Goal: Information Seeking & Learning: Check status

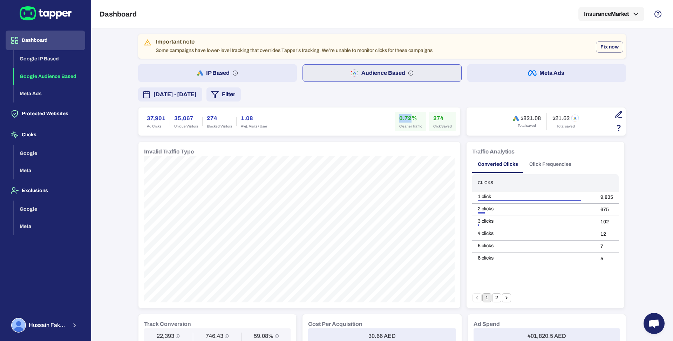
click at [241, 99] on button "Filter" at bounding box center [224, 94] width 34 height 14
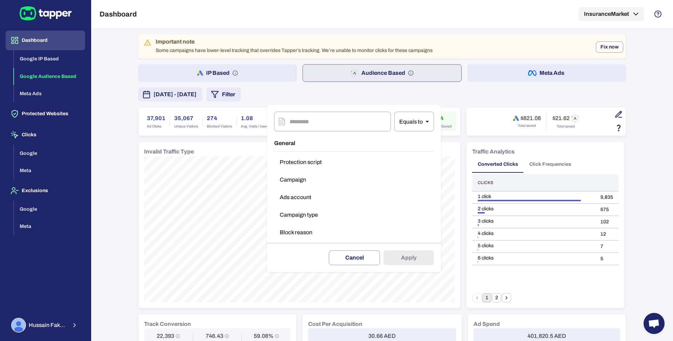
click at [308, 208] on button "Campaign type" at bounding box center [354, 215] width 160 height 14
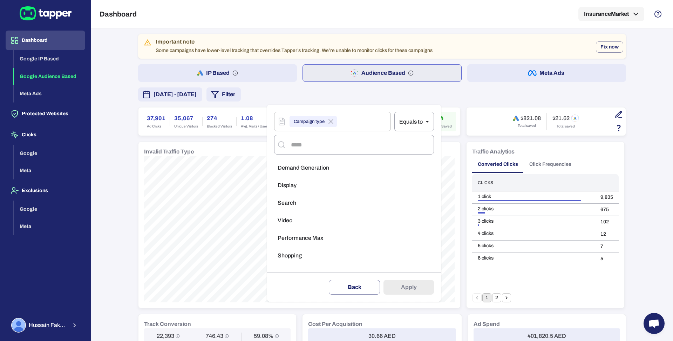
click at [309, 193] on ul "Demand Generation Display Search Video Performance Max Shopping" at bounding box center [354, 213] width 160 height 111
click at [309, 200] on li "Search" at bounding box center [354, 203] width 160 height 14
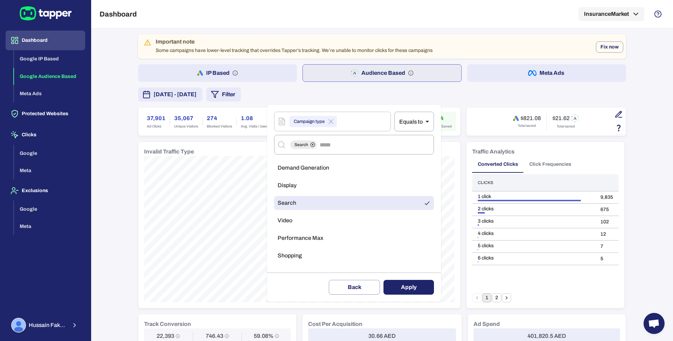
click at [395, 286] on button "Apply" at bounding box center [409, 286] width 50 height 15
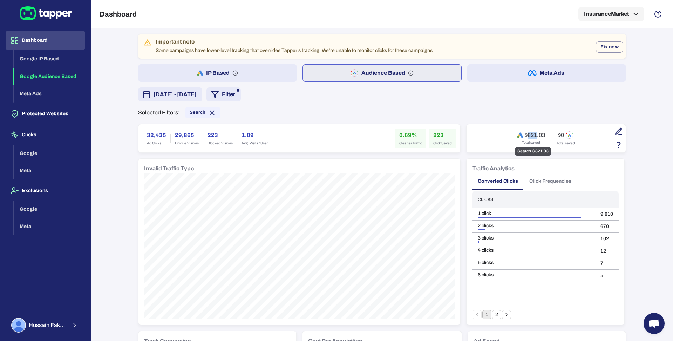
drag, startPoint x: 524, startPoint y: 134, endPoint x: 534, endPoint y: 134, distance: 9.8
click at [534, 134] on h6 "$821.03" at bounding box center [535, 135] width 20 height 7
copy h6 "821"
click at [150, 137] on h6 "32,435" at bounding box center [156, 135] width 19 height 8
click at [149, 134] on h6 "32,435" at bounding box center [156, 135] width 19 height 8
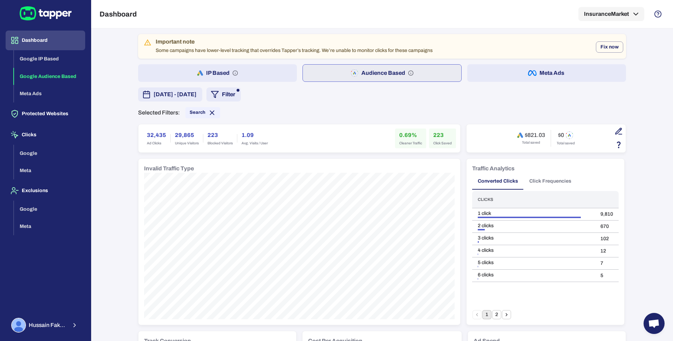
click at [149, 134] on h6 "32,435" at bounding box center [156, 135] width 19 height 8
copy h6 "32,435"
click at [433, 135] on h6 "223" at bounding box center [442, 135] width 19 height 8
copy h6 "223"
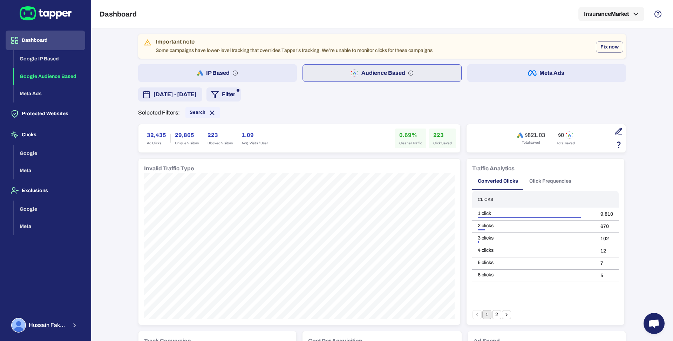
click at [404, 133] on h6 "0.69%" at bounding box center [410, 135] width 23 height 8
copy h6 "0.69"
click at [193, 112] on span "Search" at bounding box center [198, 112] width 16 height 6
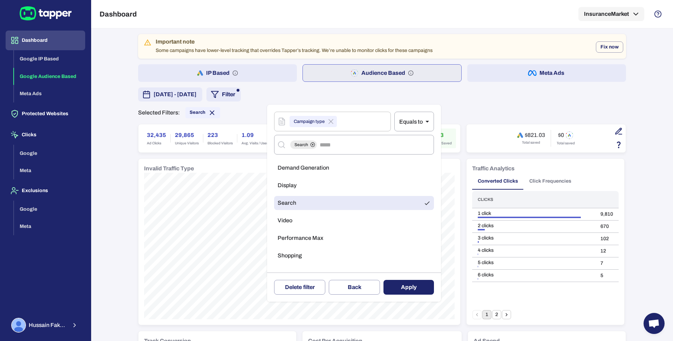
click at [299, 218] on li "Video" at bounding box center [354, 220] width 160 height 14
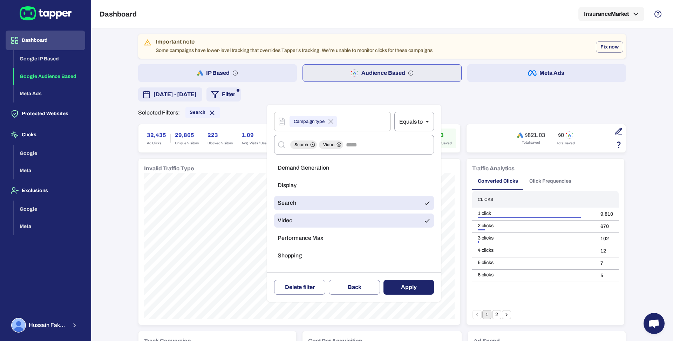
click at [301, 204] on li "Search" at bounding box center [354, 203] width 160 height 14
click at [406, 286] on button "Apply" at bounding box center [409, 286] width 50 height 15
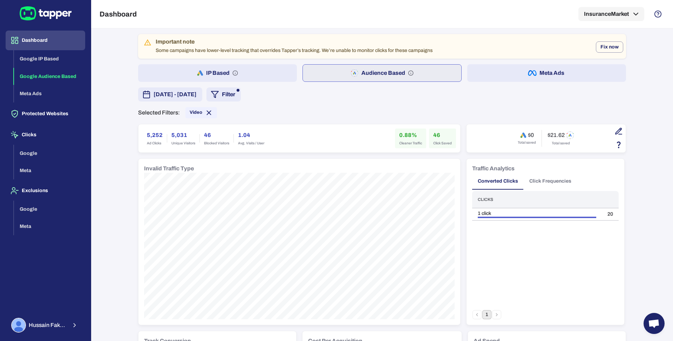
click at [148, 132] on h6 "5,252" at bounding box center [155, 135] width 16 height 8
copy h6 "5,252"
click at [245, 78] on button "IP Based" at bounding box center [217, 73] width 159 height 18
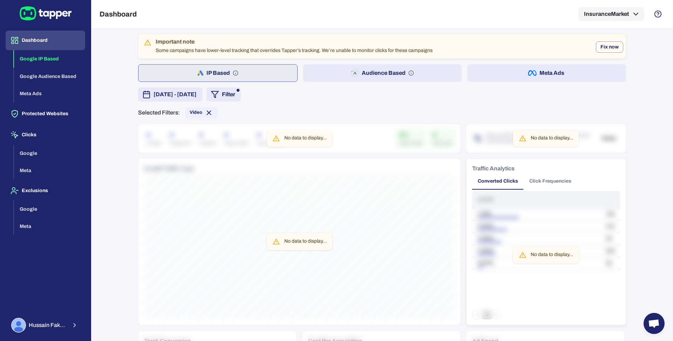
click at [313, 72] on button "Audience Based" at bounding box center [382, 73] width 159 height 18
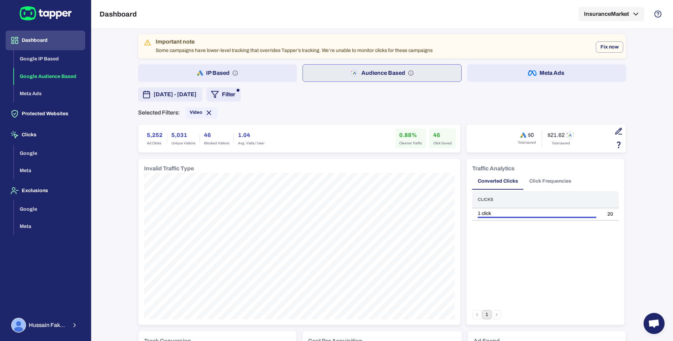
click at [151, 134] on h6 "5,252" at bounding box center [155, 135] width 16 height 8
copy h6 "5,252"
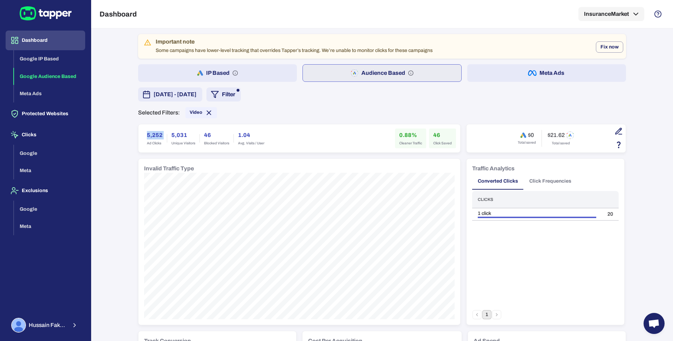
click at [404, 134] on h6 "0.88%" at bounding box center [410, 135] width 23 height 8
copy h6 "0.88"
click at [435, 134] on h6 "46" at bounding box center [442, 135] width 19 height 8
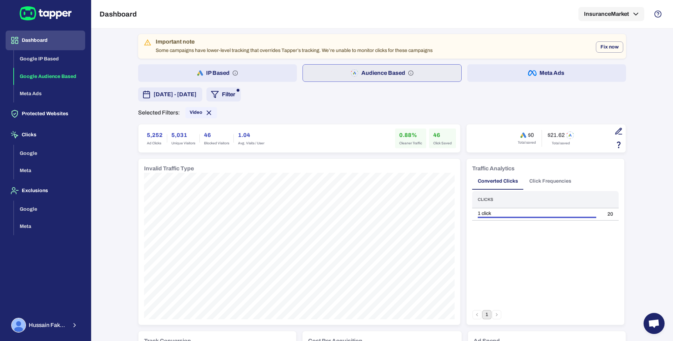
click at [433, 134] on h6 "46" at bounding box center [442, 135] width 19 height 8
copy h6 "46"
click at [548, 132] on h6 "$21.62" at bounding box center [556, 135] width 17 height 7
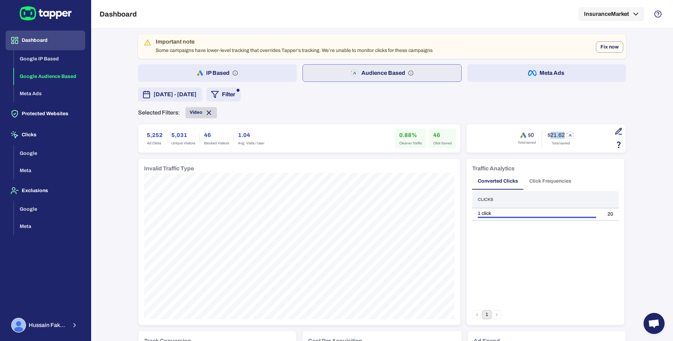
click at [190, 112] on span "Video" at bounding box center [196, 112] width 13 height 6
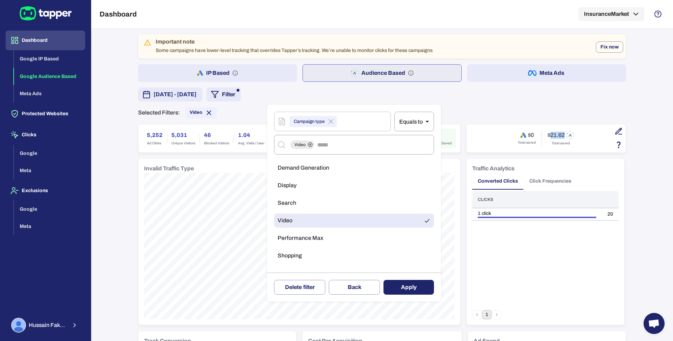
click at [303, 182] on li "Display" at bounding box center [354, 185] width 160 height 14
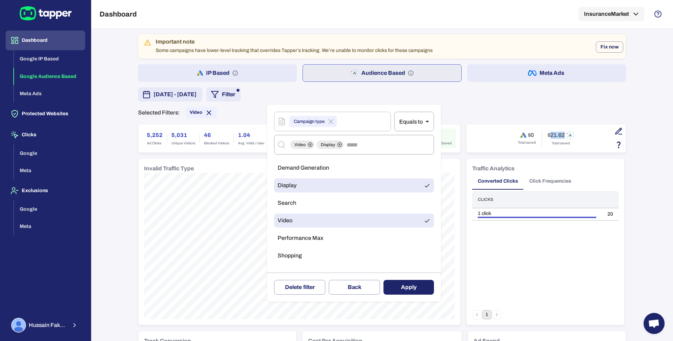
click at [347, 227] on li "Video" at bounding box center [354, 220] width 160 height 14
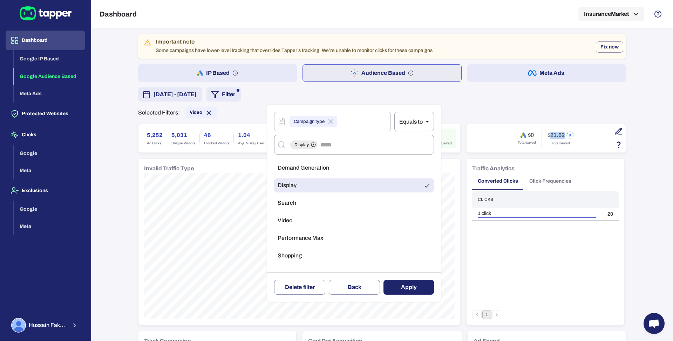
click at [403, 285] on button "Apply" at bounding box center [409, 286] width 50 height 15
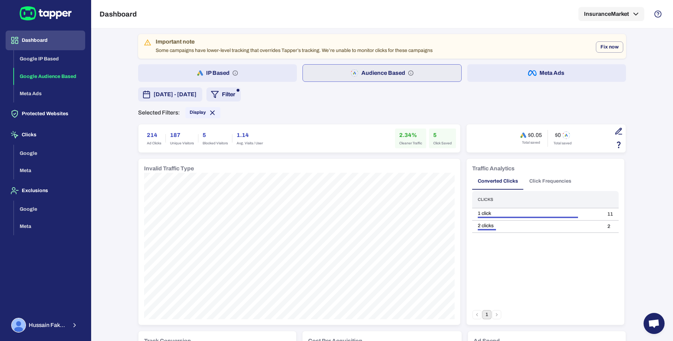
click at [147, 136] on h6 "214" at bounding box center [154, 135] width 14 height 8
copy h6 "214"
click at [401, 133] on h6 "2.34%" at bounding box center [410, 135] width 23 height 8
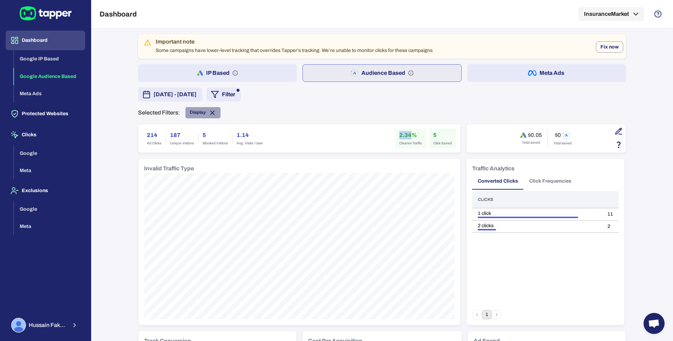
click at [211, 114] on icon at bounding box center [213, 113] width 8 height 8
